Goal: Check status: Check status

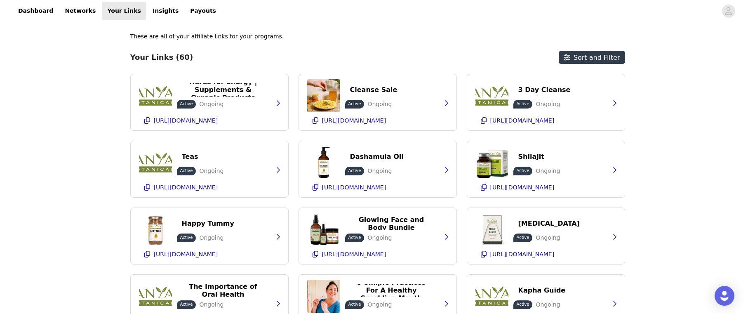
select select "12"
click at [155, 9] on link "Insights" at bounding box center [166, 11] width 36 height 19
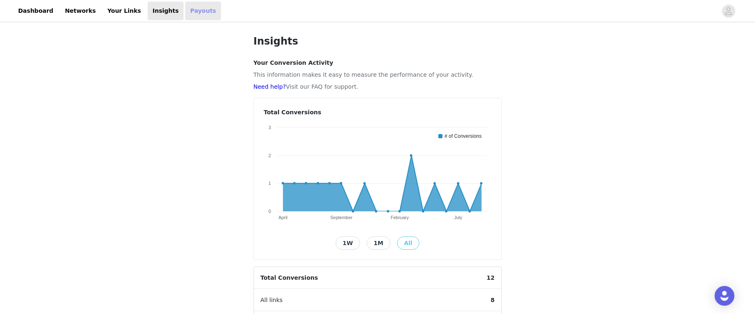
click at [185, 12] on link "Payouts" at bounding box center [203, 11] width 36 height 19
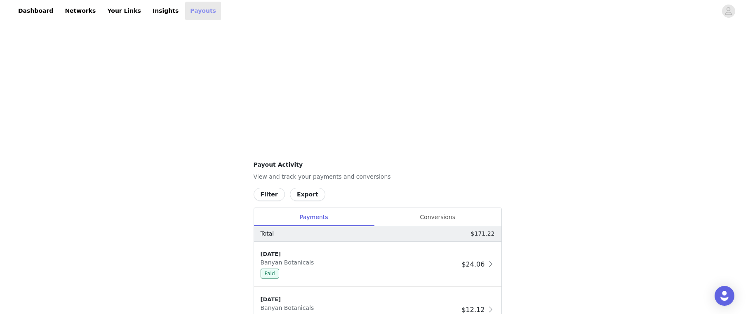
scroll to position [203, 0]
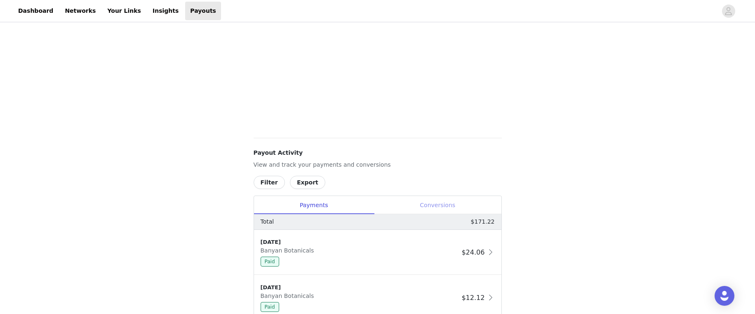
click at [417, 203] on div "Conversions" at bounding box center [437, 205] width 127 height 19
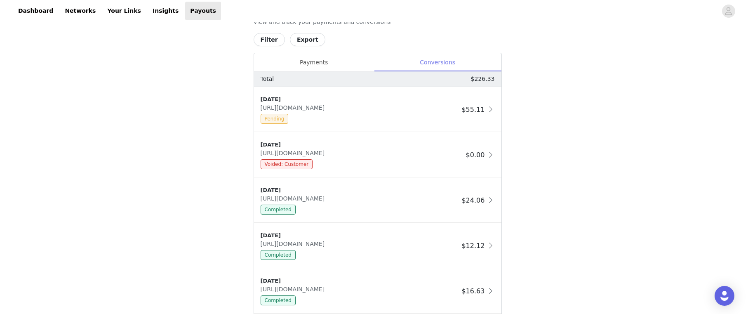
scroll to position [347, 0]
click at [380, 209] on div "Completed" at bounding box center [360, 209] width 198 height 10
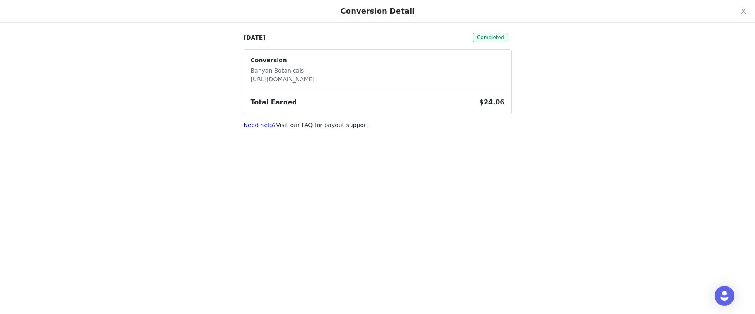
click at [380, 209] on div "Conversion Detail [DATE] Completed Conversion Banyan Botanicals [URL][DOMAIN_NA…" at bounding box center [377, 157] width 755 height 314
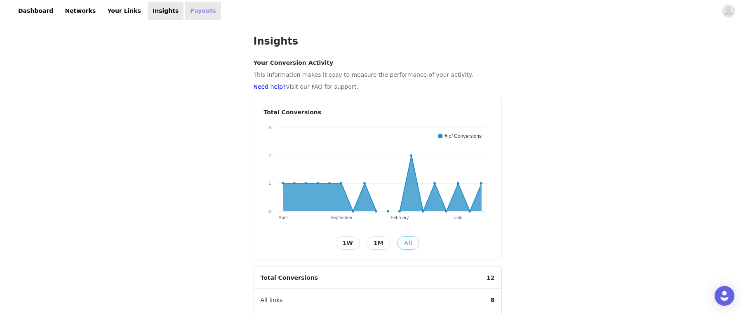
click at [189, 12] on link "Payouts" at bounding box center [203, 11] width 36 height 19
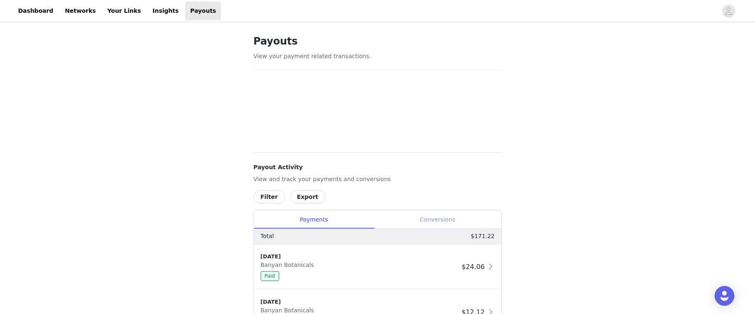
click at [436, 219] on div "Conversions" at bounding box center [437, 219] width 127 height 19
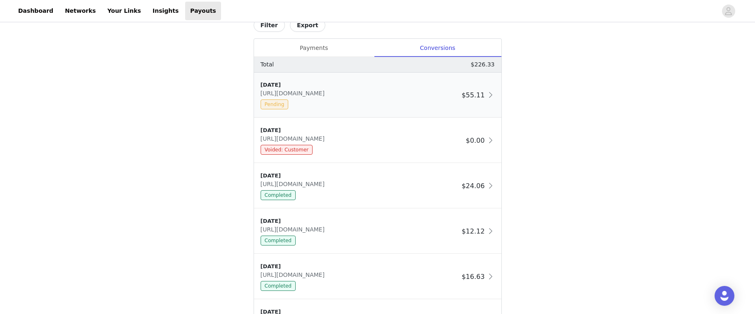
scroll to position [361, 0]
